Goal: Transaction & Acquisition: Obtain resource

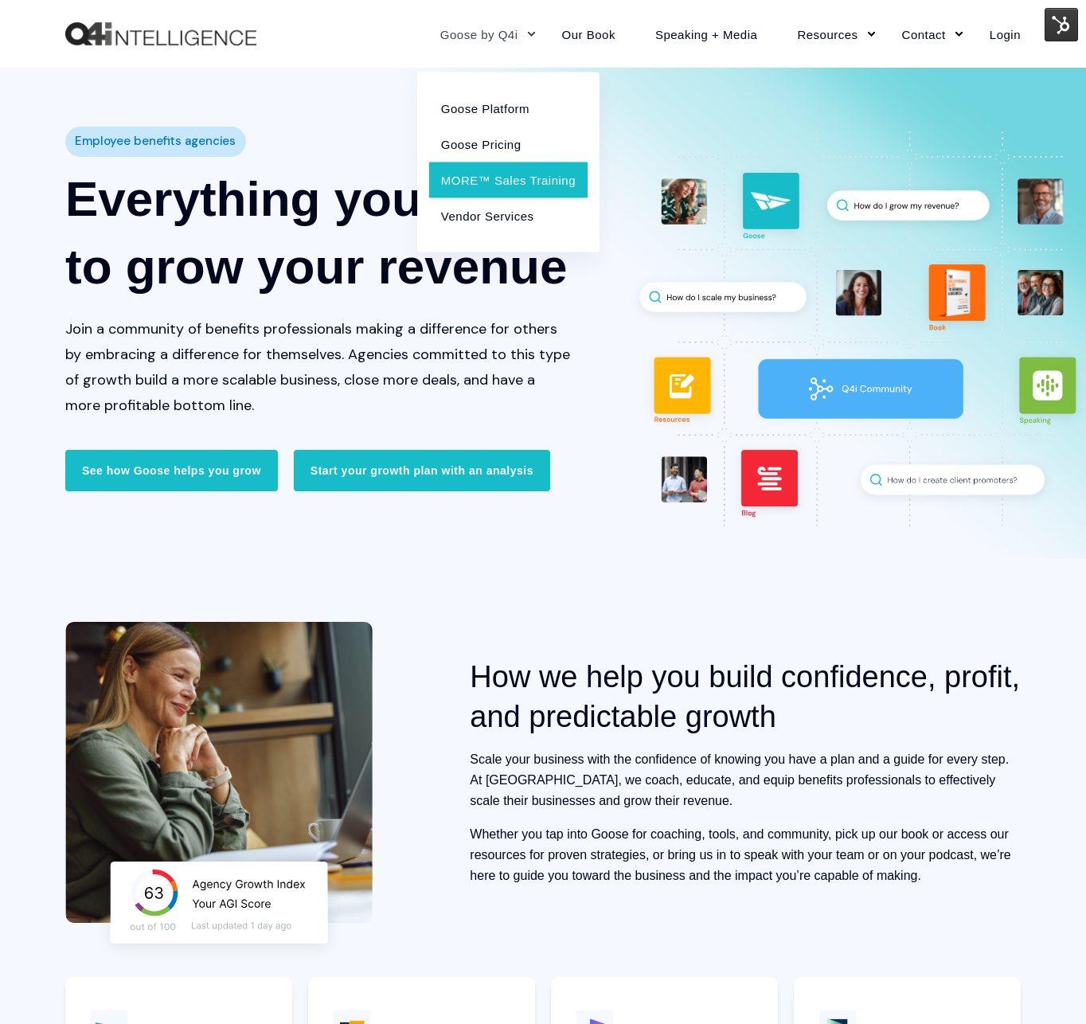
click at [508, 172] on link "MORE™ Sales Training" at bounding box center [508, 180] width 158 height 36
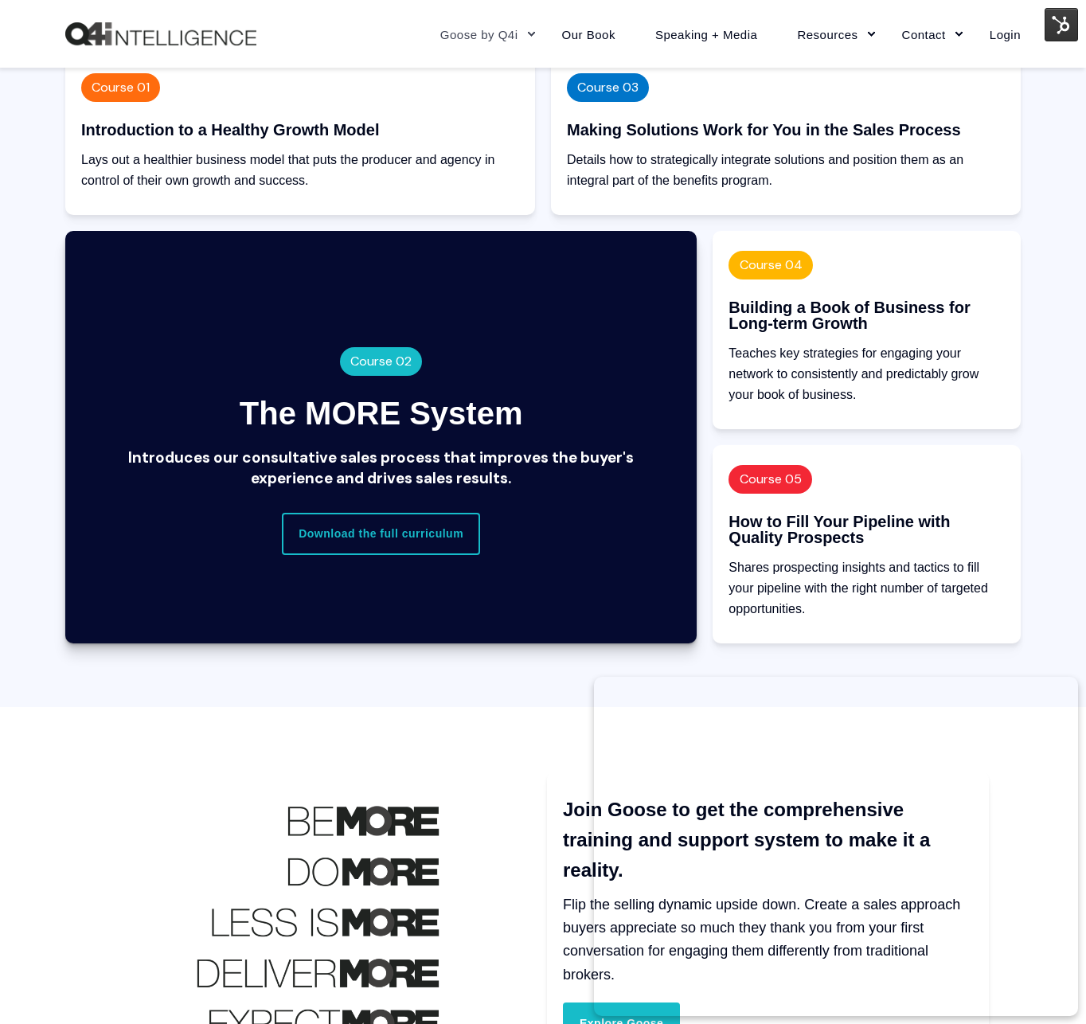
scroll to position [1578, 0]
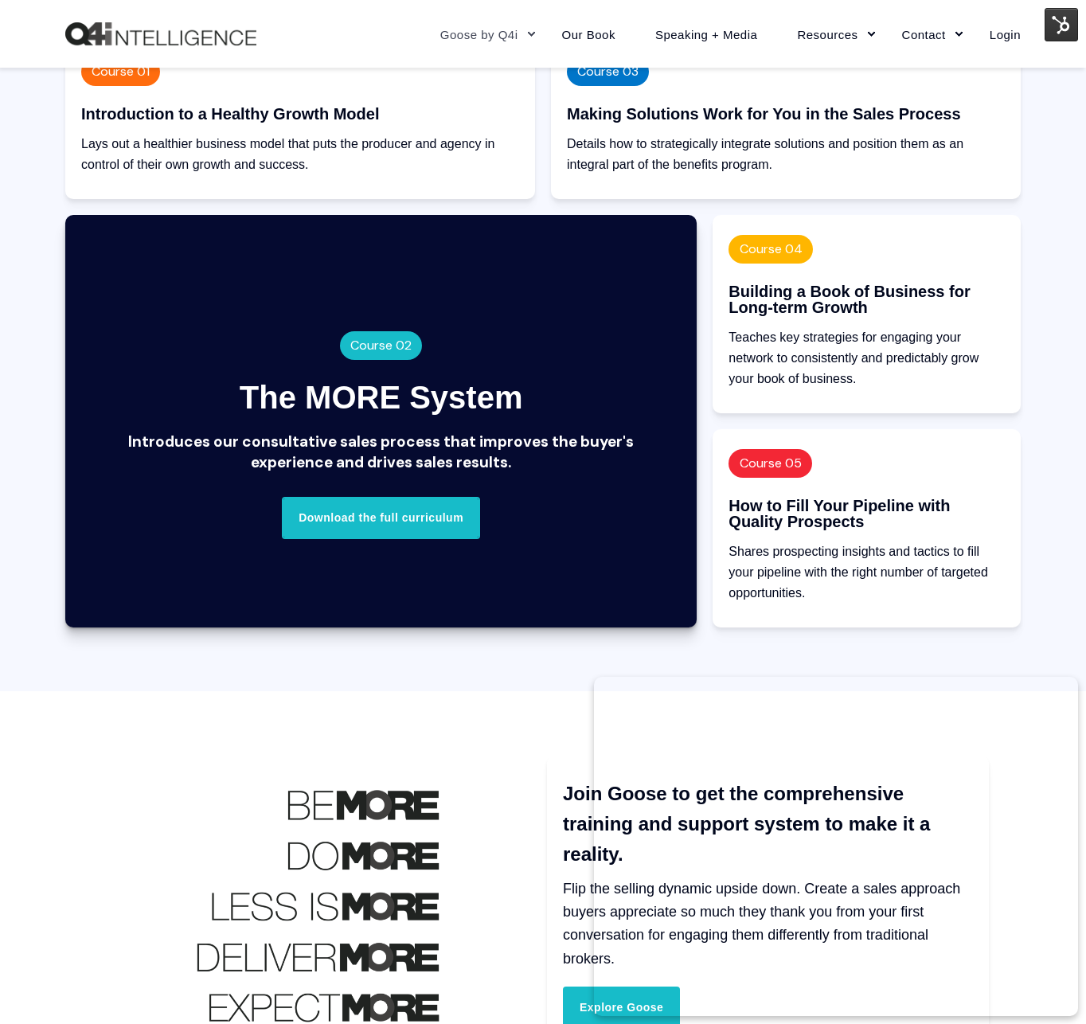
click at [357, 518] on link "Download the full curriculum" at bounding box center [381, 517] width 198 height 41
